Goal: Browse casually

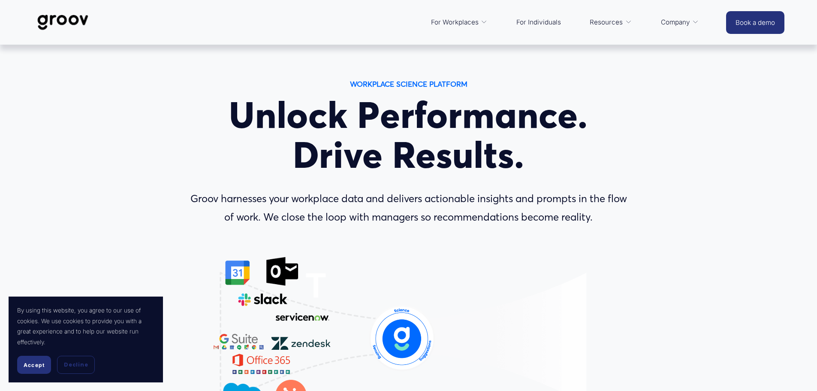
click at [432, 210] on p "Groov harnesses your workplace data and delivers actionable insights and prompt…" at bounding box center [409, 208] width 449 height 37
click at [214, 123] on h1 "Unlock Performance. Drive Results." at bounding box center [409, 135] width 449 height 80
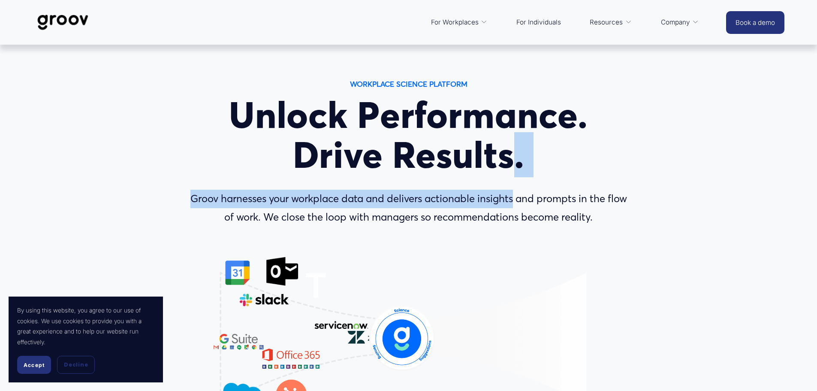
click at [510, 179] on div "Unlock Performance. Drive Results. Groov harnesses your workplace data and deli…" at bounding box center [409, 170] width 449 height 151
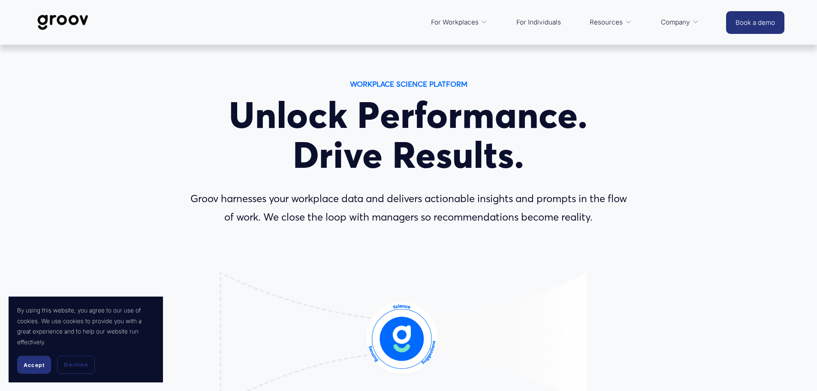
click at [339, 125] on h1 "Unlock Performance. Drive Results." at bounding box center [409, 135] width 449 height 80
